Goal: Find contact information

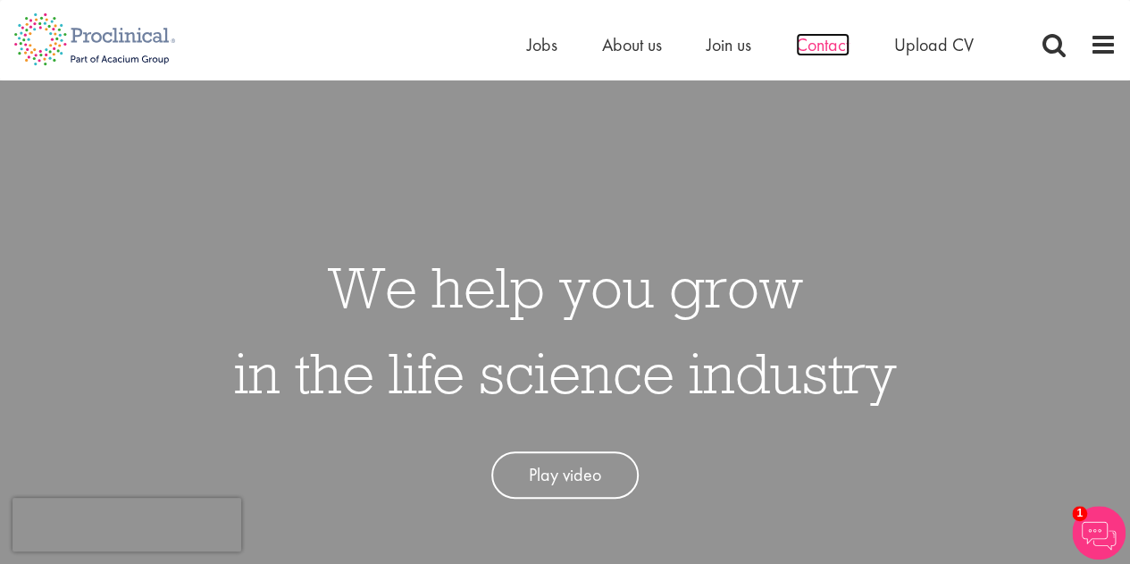
click at [840, 38] on span "Contact" at bounding box center [823, 44] width 54 height 23
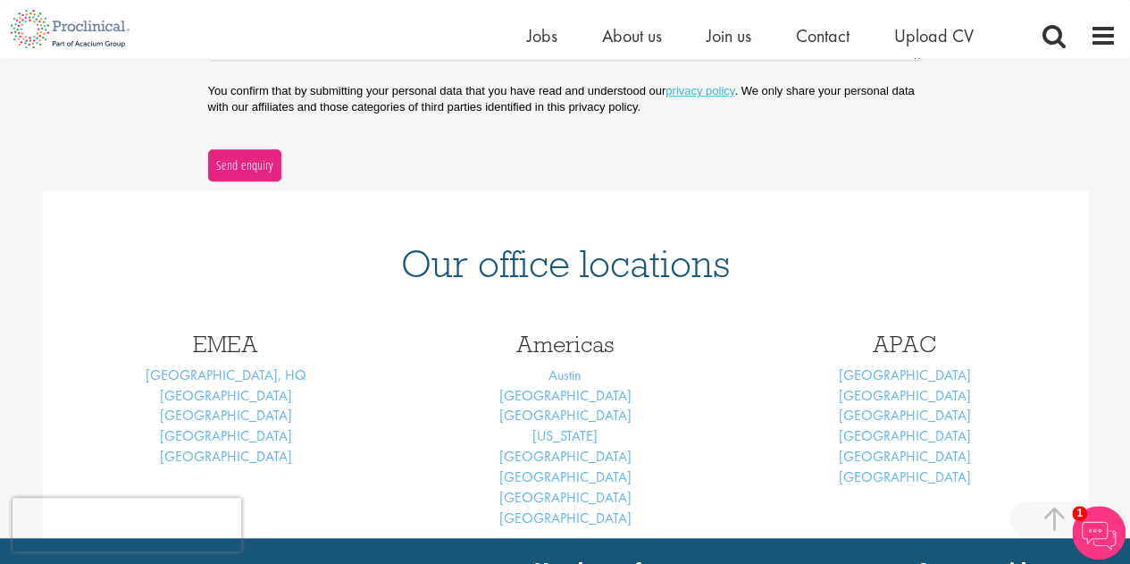
scroll to position [641, 0]
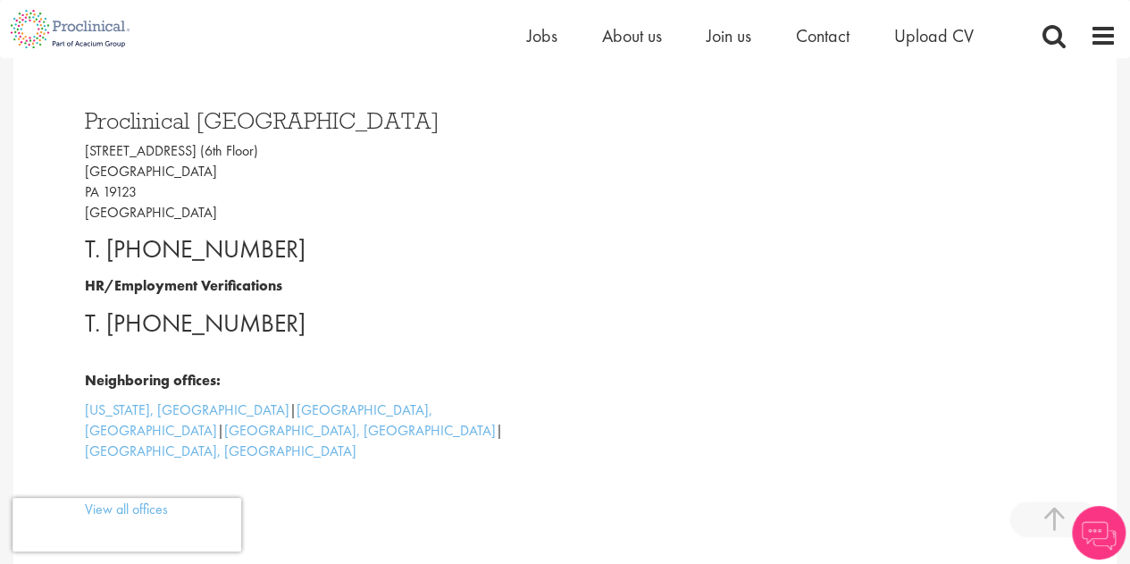
scroll to position [553, 0]
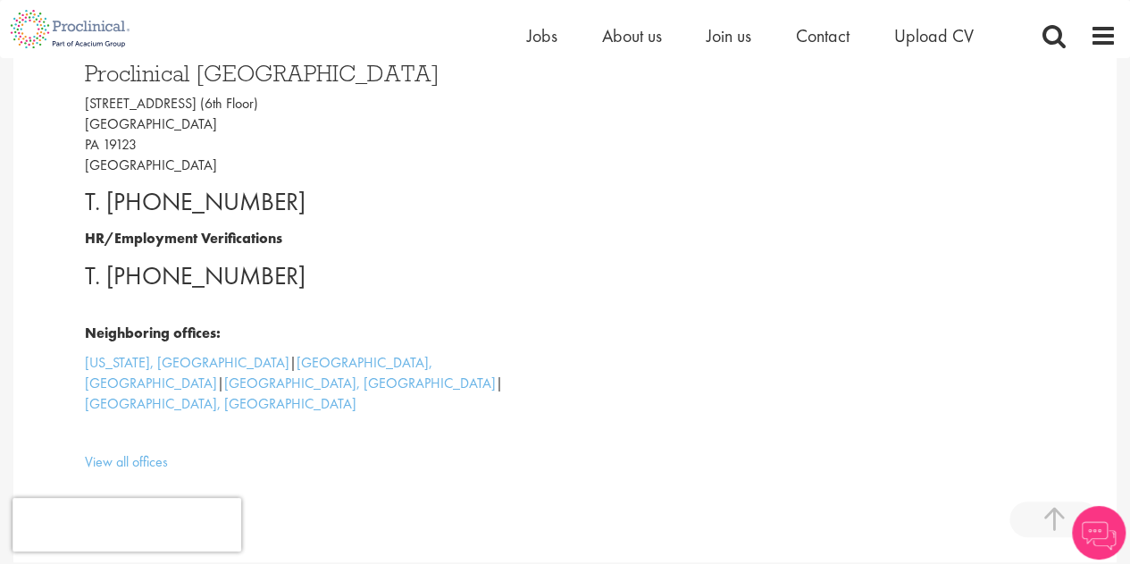
drag, startPoint x: 1143, startPoint y: 54, endPoint x: 1143, endPoint y: 169, distance: 114.3
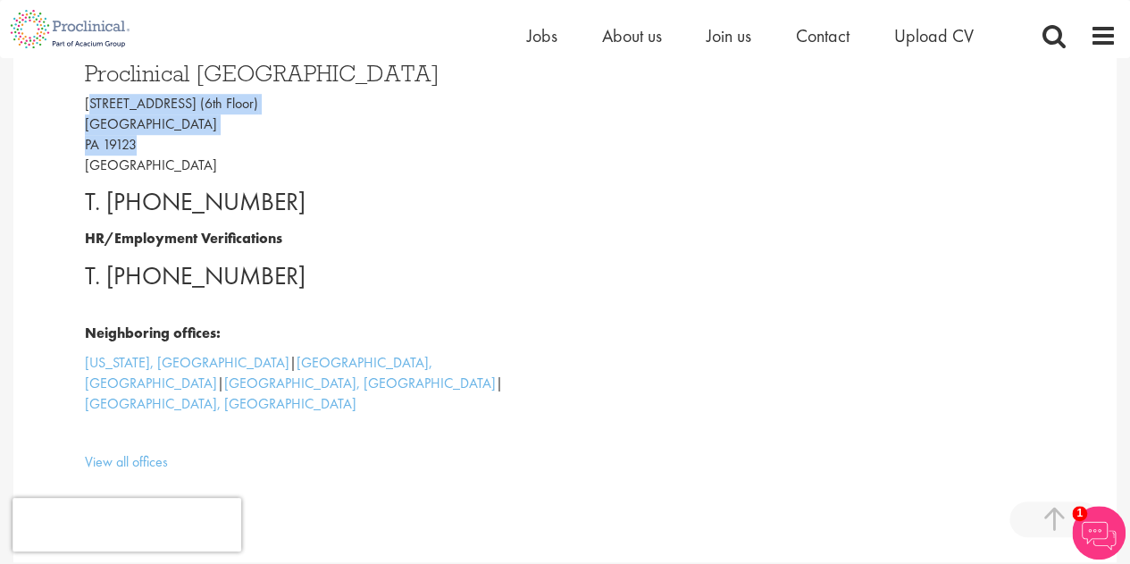
drag, startPoint x: 85, startPoint y: 102, endPoint x: 152, endPoint y: 137, distance: 75.5
click at [152, 137] on p "1033 N 2nd St (6th Floor) Philadelphia PA 19123 USA" at bounding box center [326, 134] width 482 height 81
copy p "1033 N 2nd St (6th Floor) Philadelphia PA 19123"
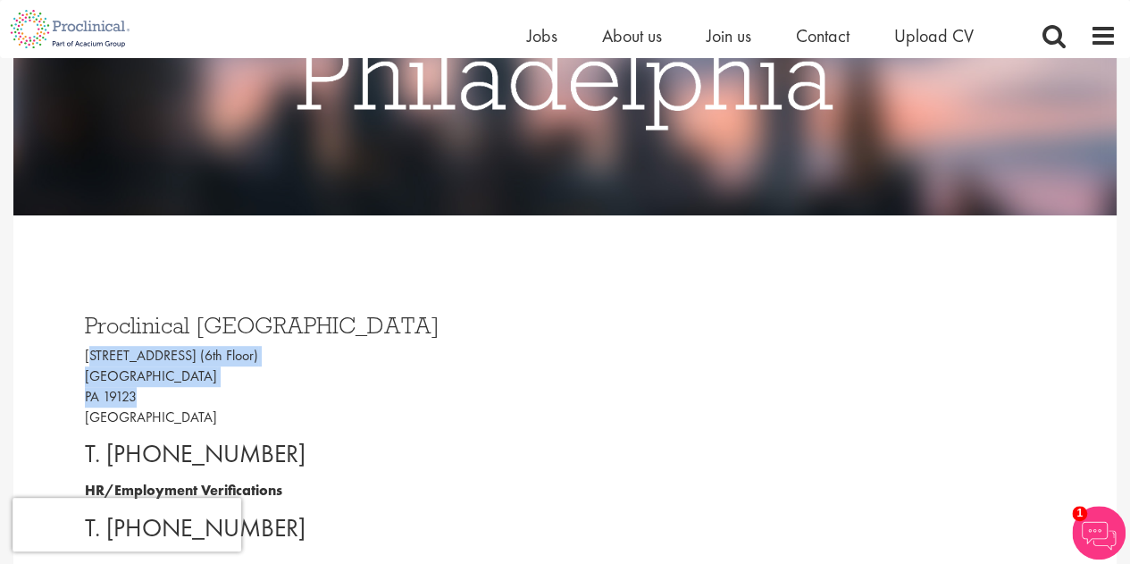
scroll to position [0, 0]
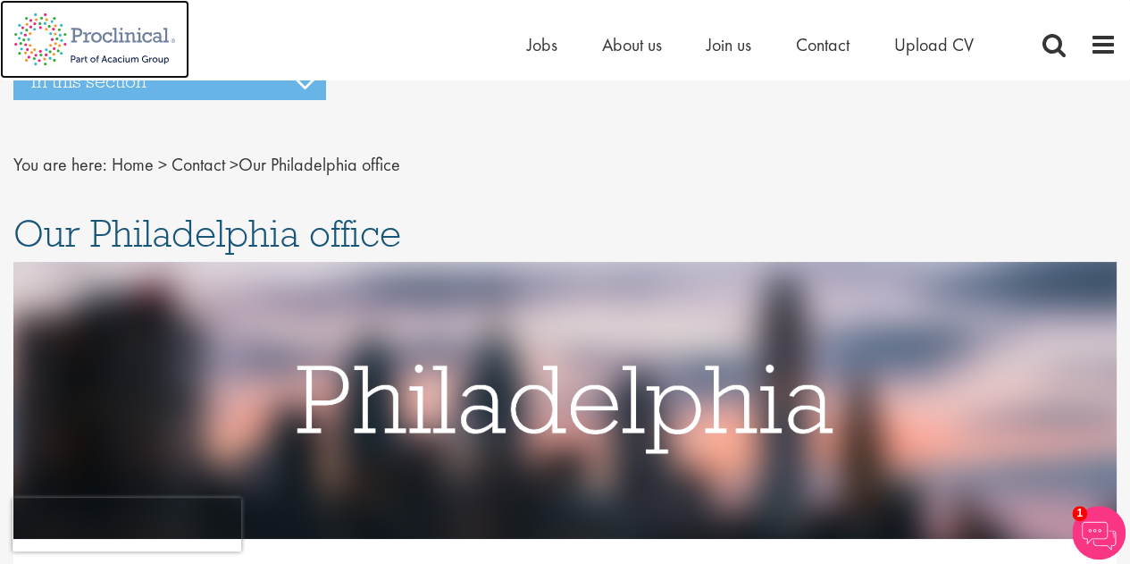
click at [93, 33] on img at bounding box center [94, 39] width 189 height 79
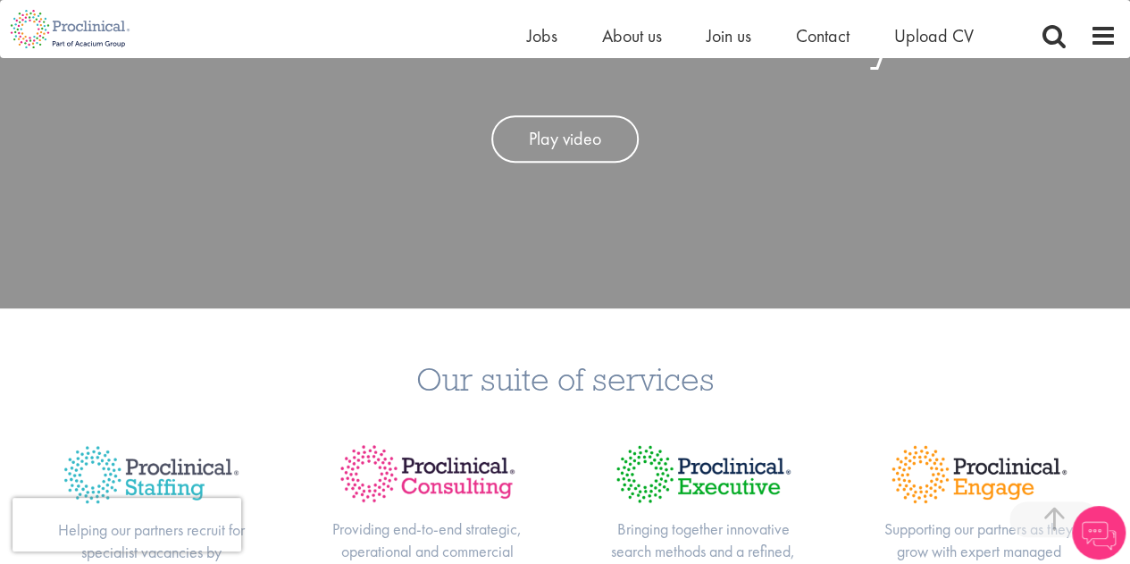
scroll to position [357, 0]
